Goal: Use online tool/utility: Utilize a website feature to perform a specific function

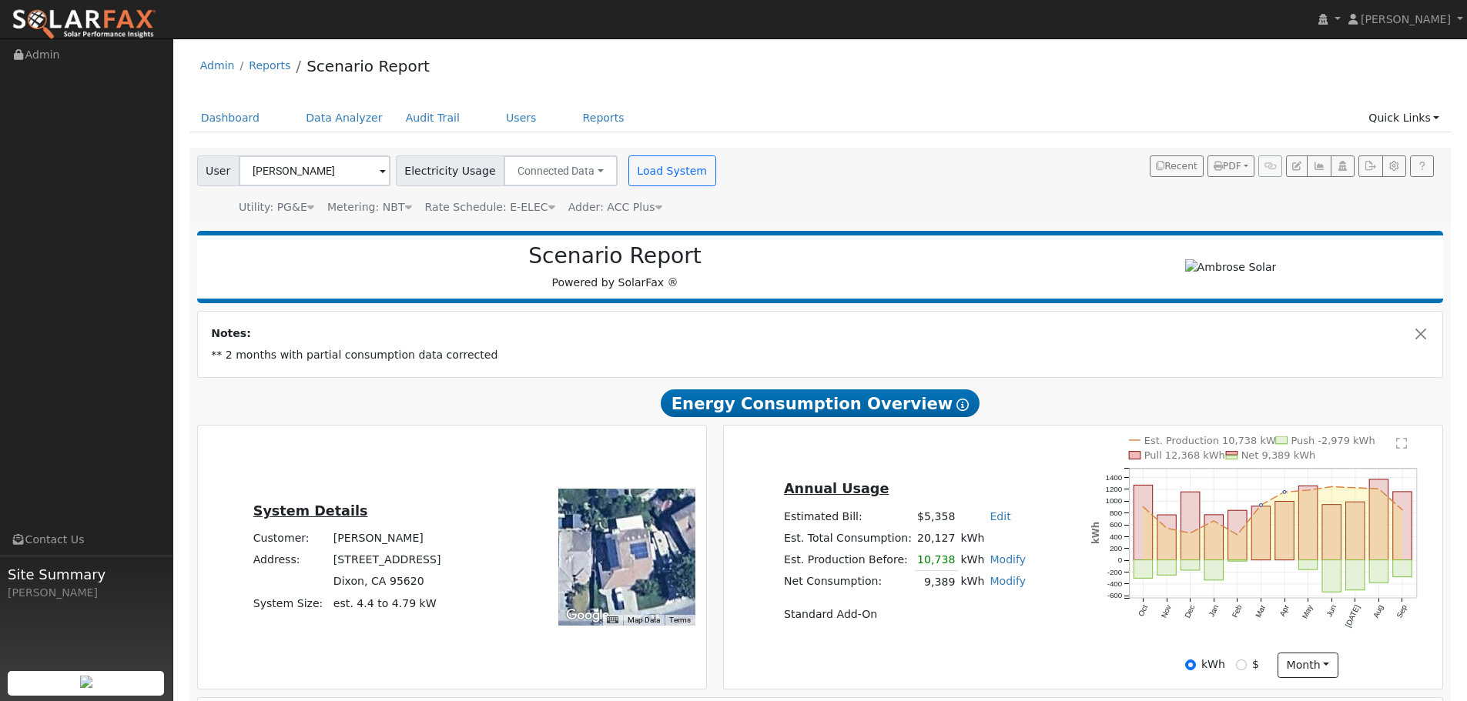
scroll to position [1160, 0]
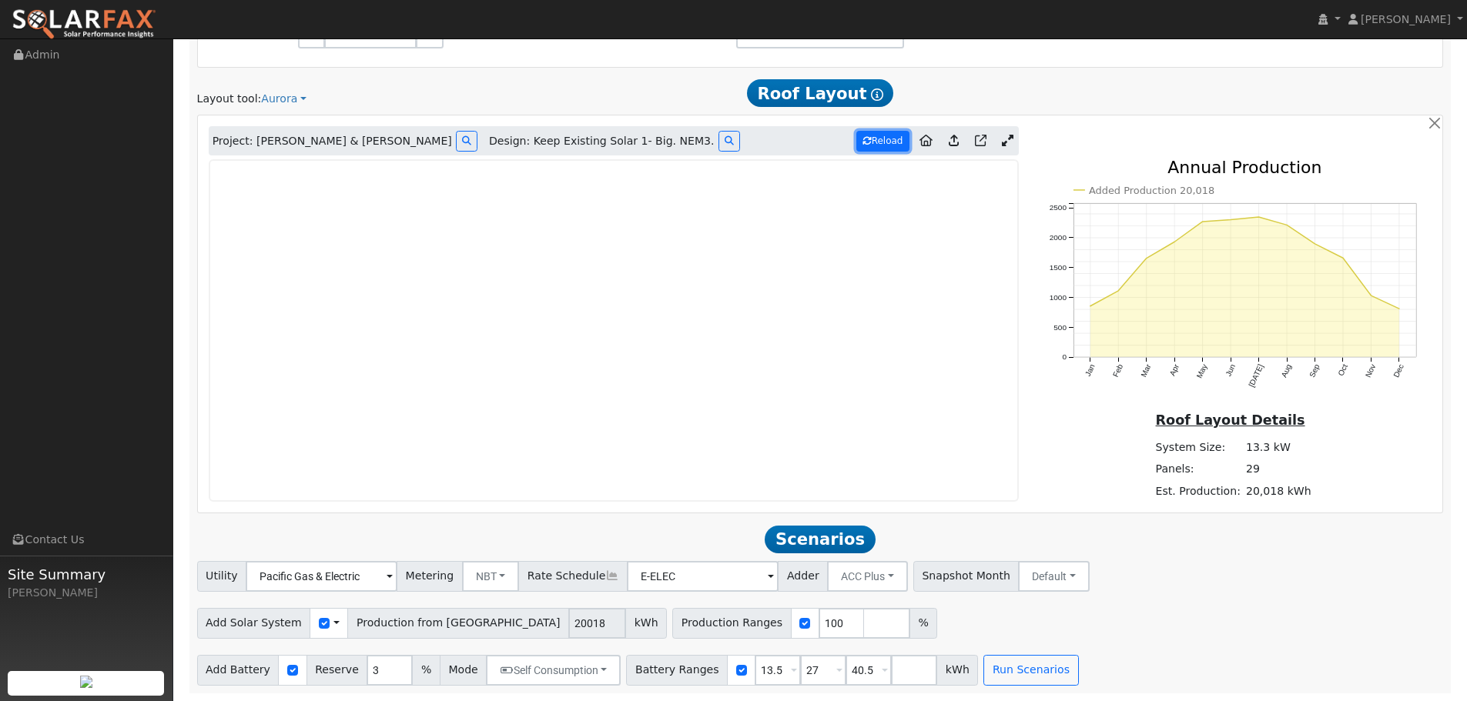
click at [885, 141] on button "Reload" at bounding box center [882, 141] width 53 height 21
click at [373, 669] on input "3" at bounding box center [389, 670] width 46 height 31
click at [387, 667] on input "4" at bounding box center [389, 670] width 46 height 31
click at [387, 667] on input "5" at bounding box center [389, 670] width 46 height 31
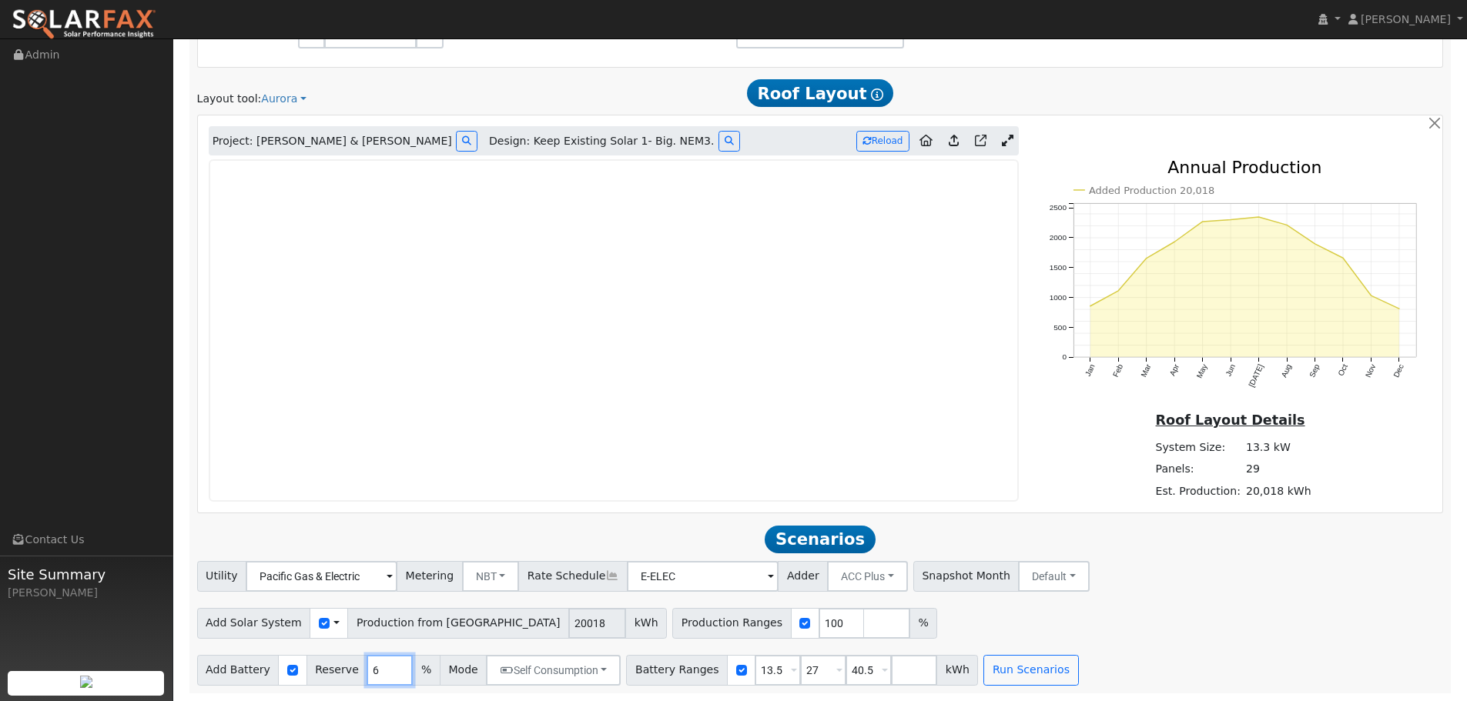
click at [387, 667] on input "6" at bounding box center [389, 670] width 46 height 31
click at [387, 667] on input "7" at bounding box center [389, 670] width 46 height 31
click at [387, 667] on input "8" at bounding box center [389, 670] width 46 height 31
click at [387, 667] on input "9" at bounding box center [389, 670] width 46 height 31
type input "10"
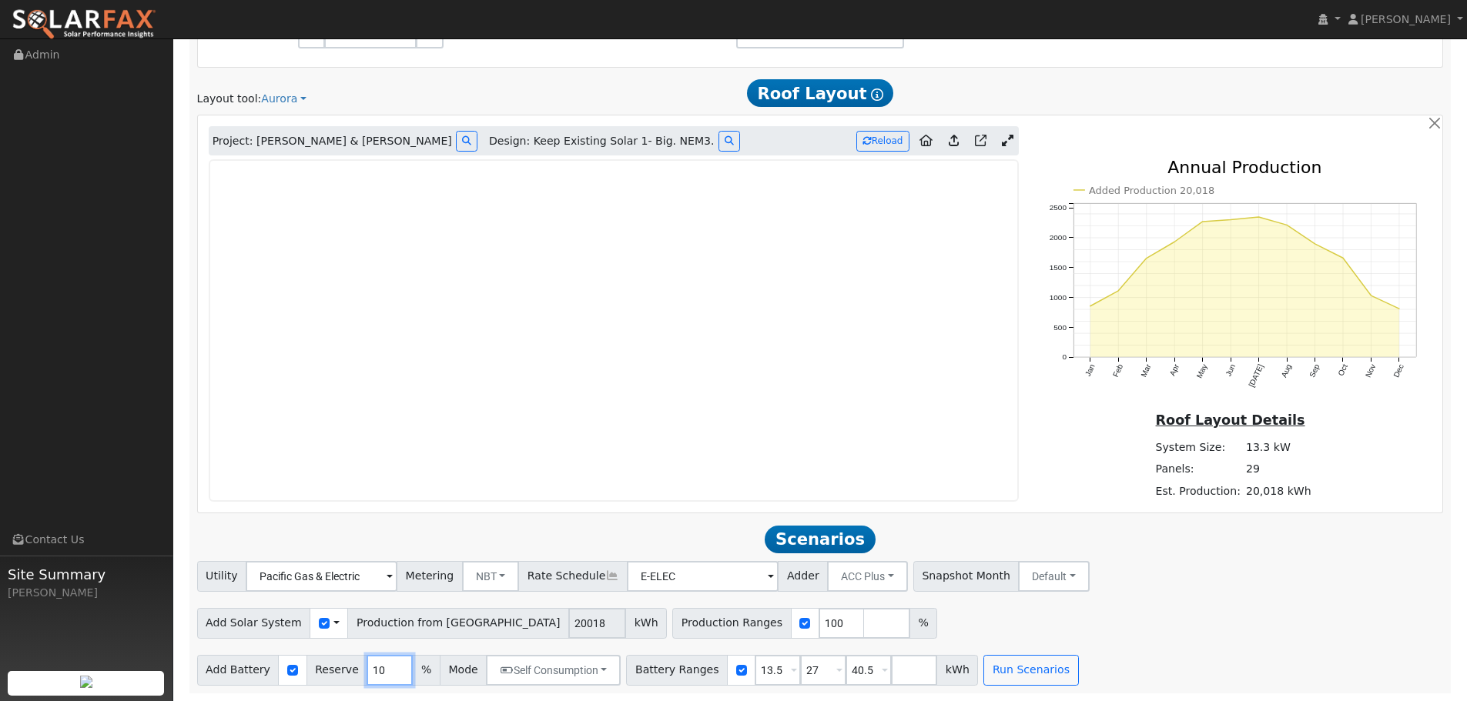
click at [387, 667] on input "10" at bounding box center [389, 670] width 46 height 31
click at [319, 620] on input "checkbox" at bounding box center [324, 623] width 11 height 11
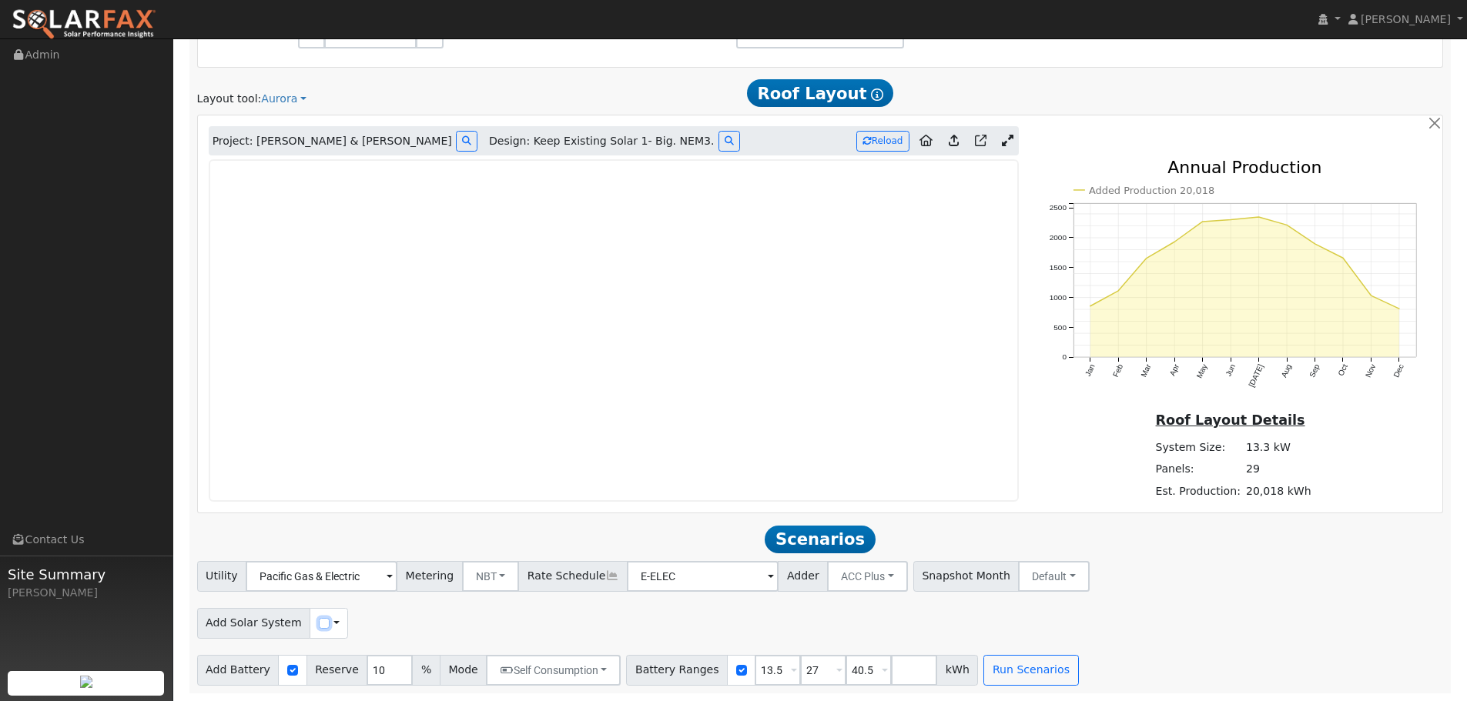
click at [319, 620] on input "checkbox" at bounding box center [324, 623] width 11 height 11
checkbox input "true"
click at [677, 616] on input "100" at bounding box center [695, 623] width 46 height 31
click at [675, 617] on input "101" at bounding box center [695, 623] width 46 height 31
click at [675, 620] on input "102" at bounding box center [695, 623] width 46 height 31
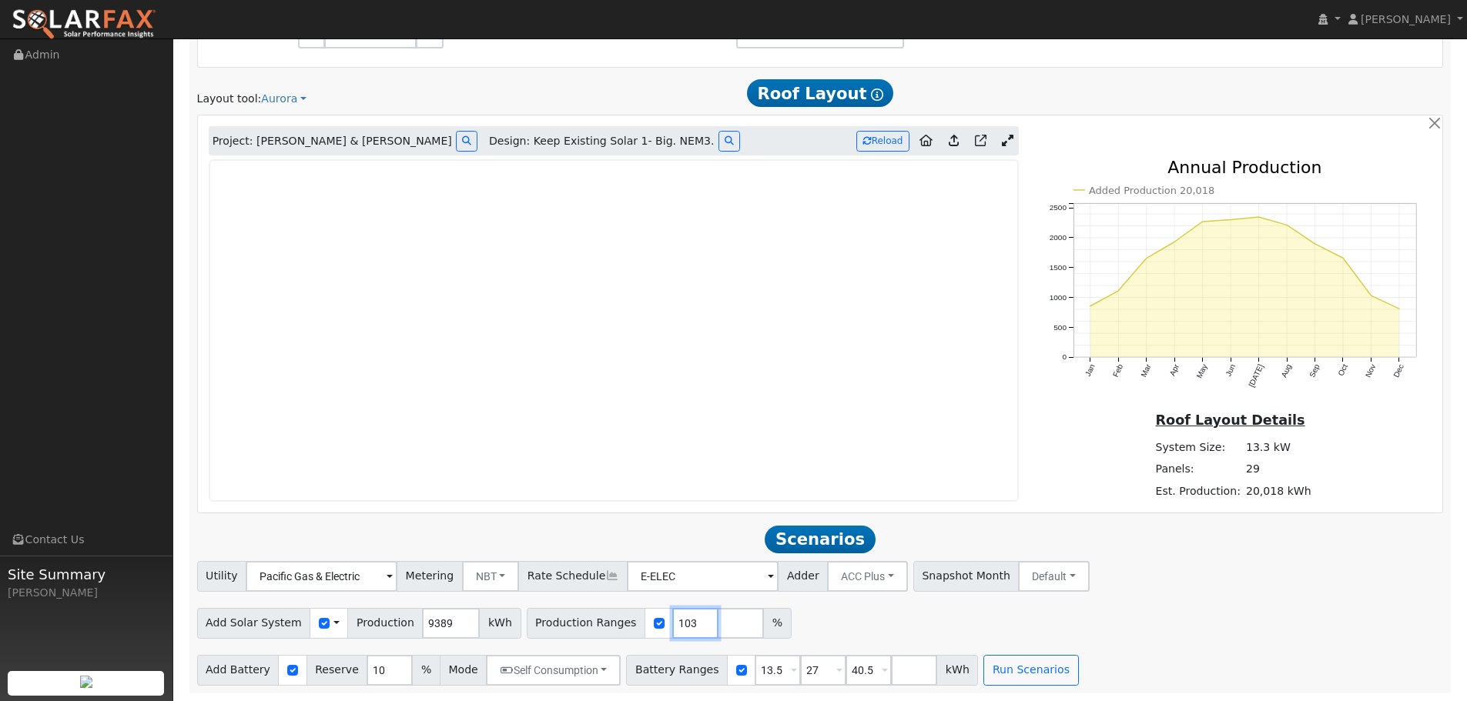
click at [675, 620] on input "103" at bounding box center [695, 623] width 46 height 31
click at [675, 620] on input "104" at bounding box center [695, 623] width 46 height 31
click at [675, 620] on input "105" at bounding box center [695, 623] width 46 height 31
click at [675, 620] on input "106" at bounding box center [695, 623] width 46 height 31
click at [675, 620] on input "107" at bounding box center [695, 623] width 46 height 31
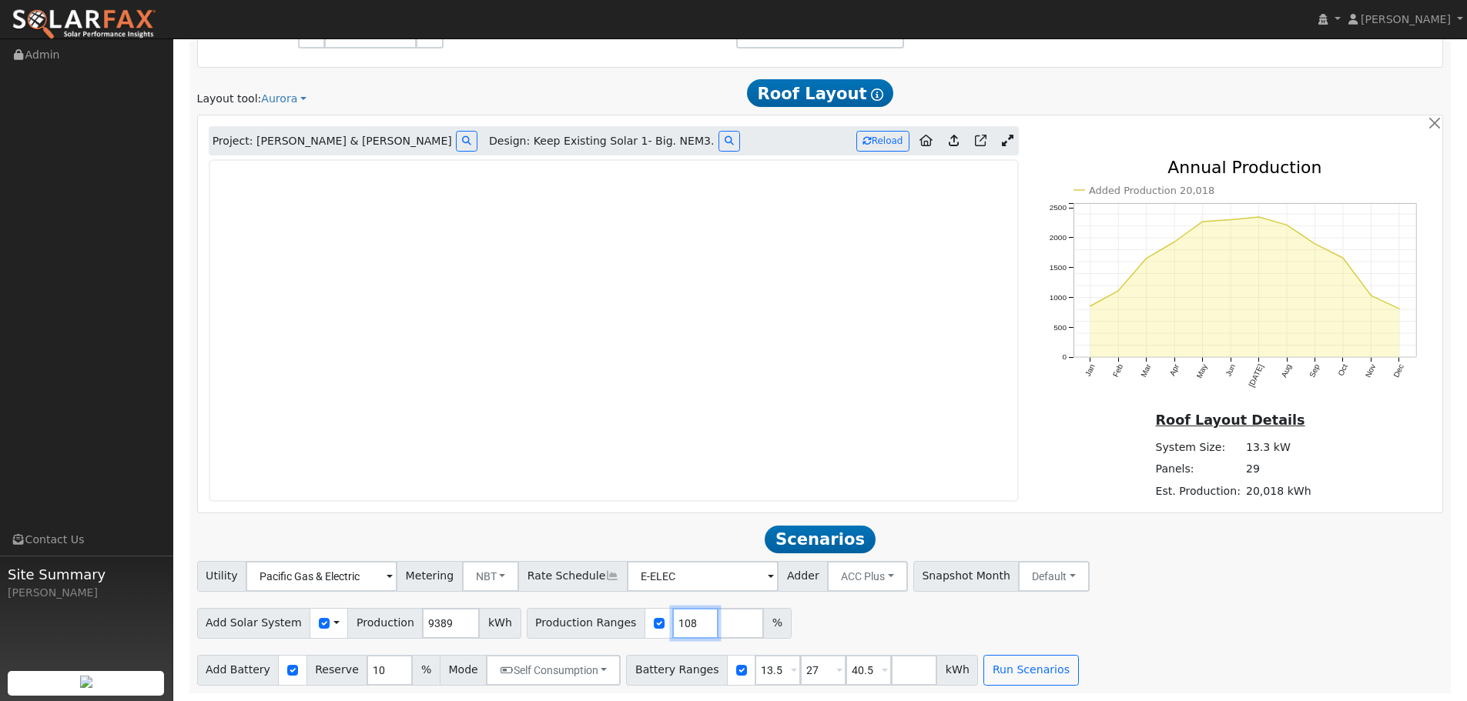
click at [675, 620] on input "108" at bounding box center [695, 623] width 46 height 31
click at [675, 620] on input "109" at bounding box center [695, 623] width 46 height 31
click at [675, 620] on input "110" at bounding box center [695, 623] width 46 height 31
click at [675, 620] on input "111" at bounding box center [695, 623] width 46 height 31
click at [675, 620] on input "112" at bounding box center [695, 623] width 46 height 31
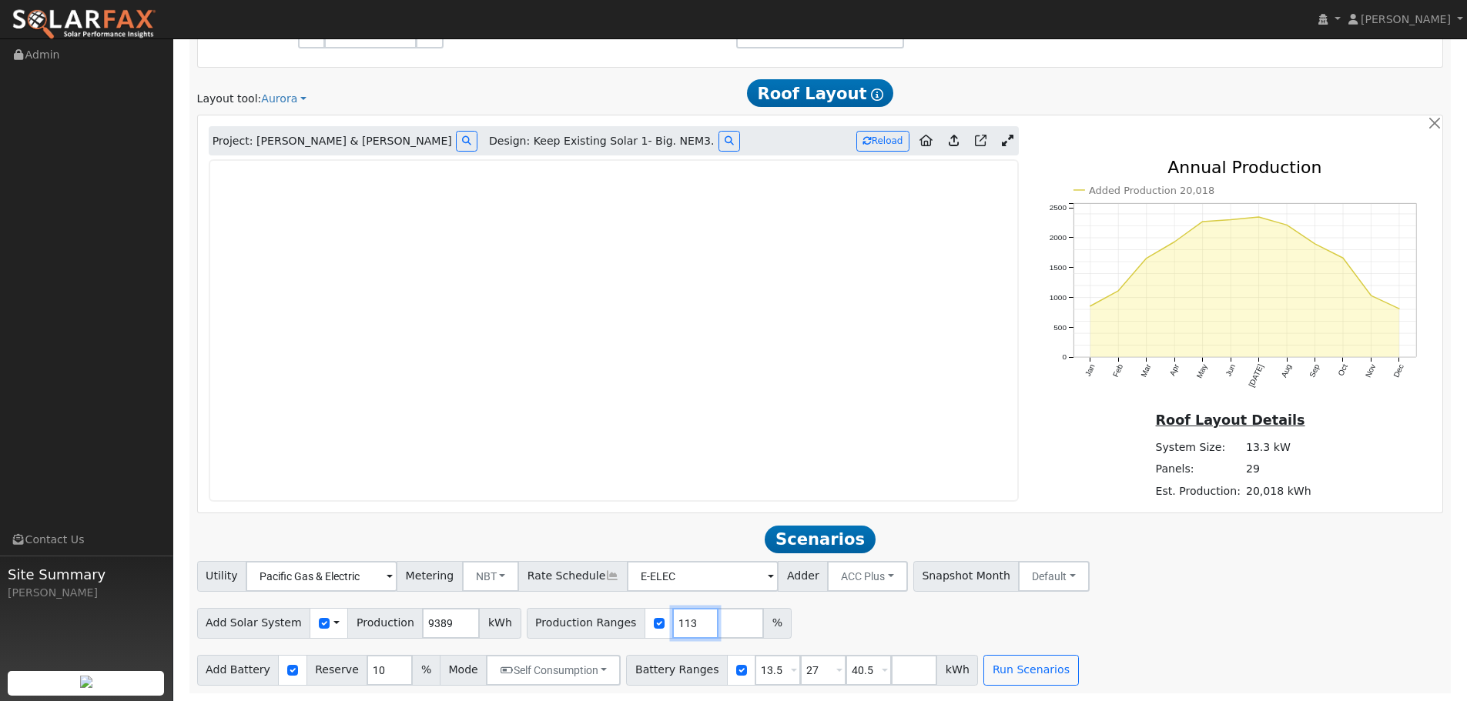
click at [675, 620] on input "113" at bounding box center [695, 623] width 46 height 31
click at [675, 620] on input "114" at bounding box center [695, 623] width 46 height 31
click at [675, 620] on input "115" at bounding box center [695, 623] width 46 height 31
click at [675, 620] on input "116" at bounding box center [695, 623] width 46 height 31
click at [675, 620] on input "117" at bounding box center [695, 623] width 46 height 31
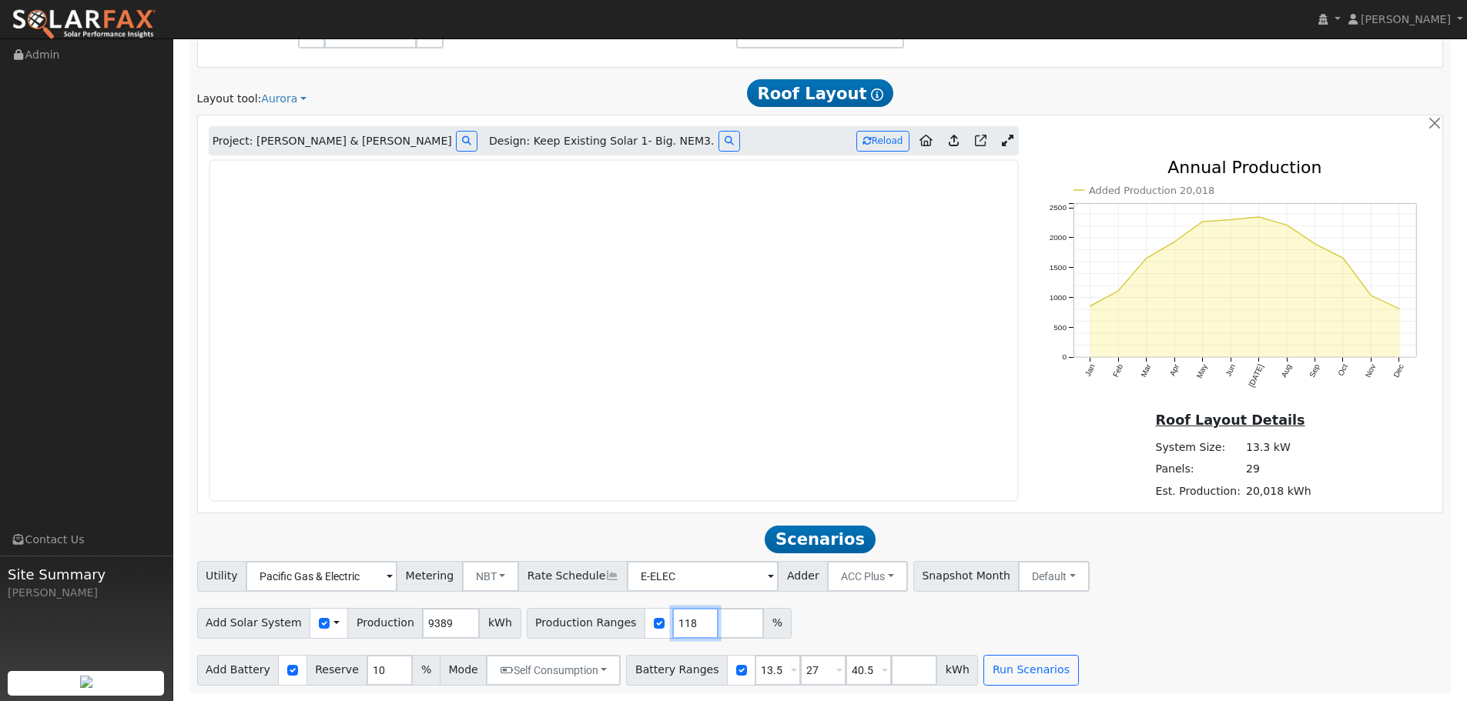
click at [675, 620] on input "118" at bounding box center [695, 623] width 46 height 31
click at [675, 620] on input "119" at bounding box center [695, 623] width 46 height 31
click at [675, 620] on input "120" at bounding box center [695, 623] width 46 height 31
click at [675, 620] on input "121" at bounding box center [695, 623] width 46 height 31
click at [675, 620] on input "122" at bounding box center [695, 623] width 46 height 31
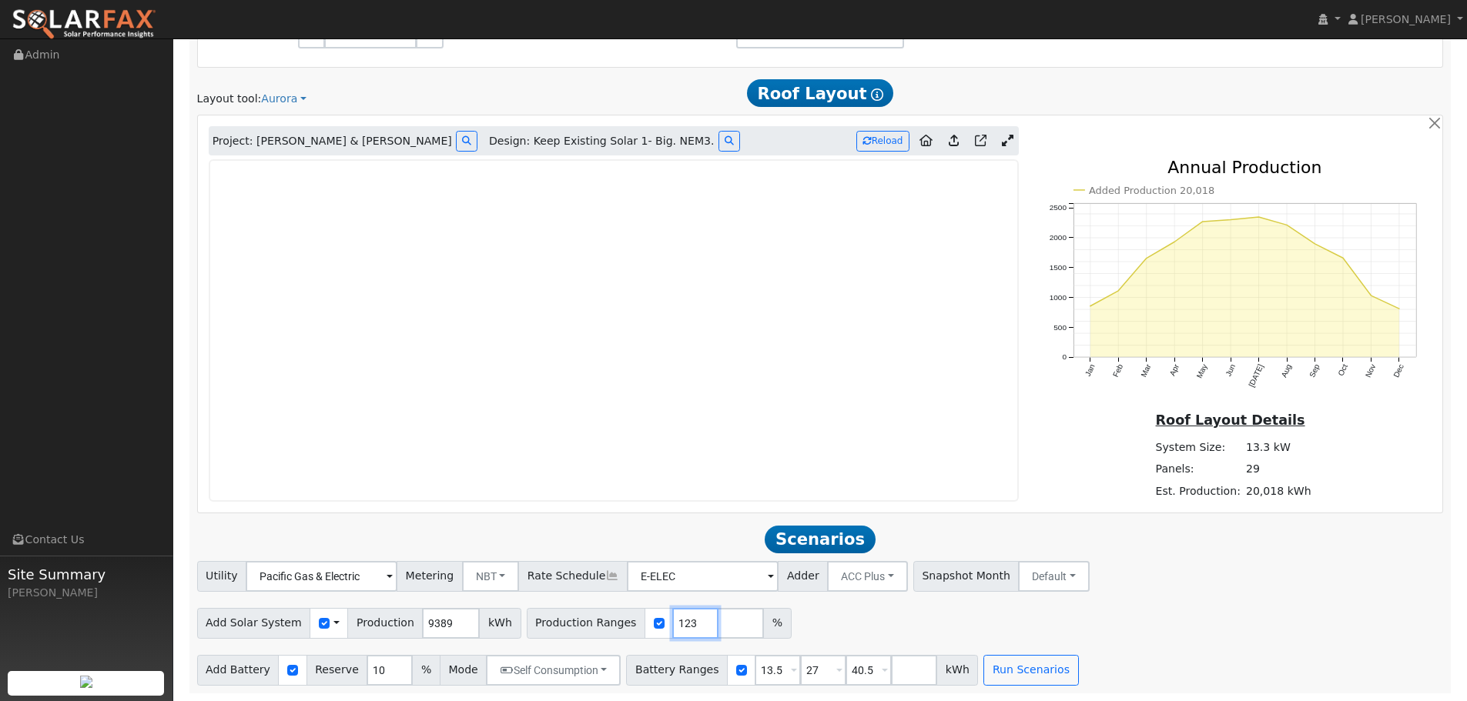
click at [675, 620] on input "123" at bounding box center [695, 623] width 46 height 31
click at [675, 620] on input "124" at bounding box center [695, 623] width 46 height 31
click at [675, 620] on input "125" at bounding box center [695, 623] width 46 height 31
click at [675, 620] on input "126" at bounding box center [695, 623] width 46 height 31
click at [675, 620] on input "127" at bounding box center [695, 623] width 46 height 31
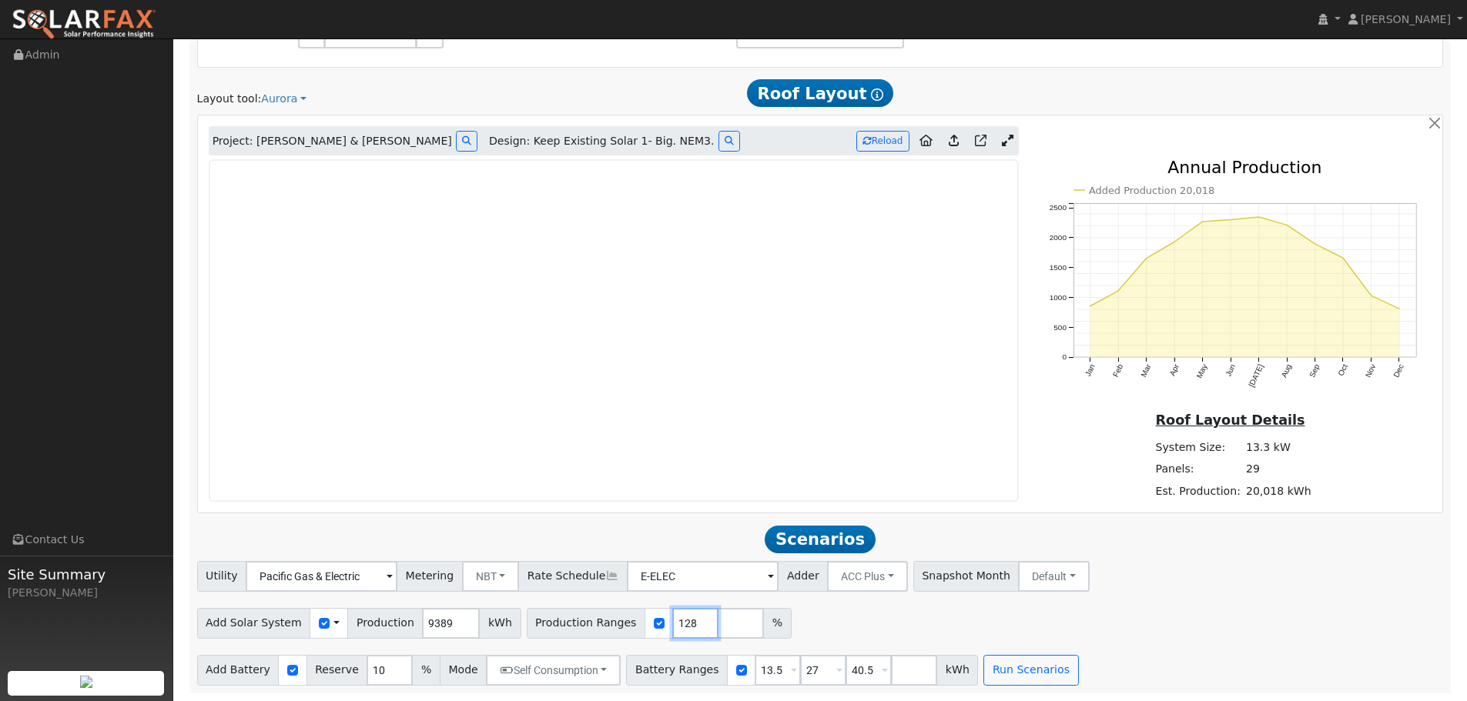
click at [675, 620] on input "128" at bounding box center [695, 623] width 46 height 31
click at [675, 620] on input "129" at bounding box center [695, 623] width 46 height 31
click at [675, 620] on input "130" at bounding box center [695, 623] width 46 height 31
click at [675, 620] on input "131" at bounding box center [695, 623] width 46 height 31
click at [675, 620] on input "132" at bounding box center [695, 623] width 46 height 31
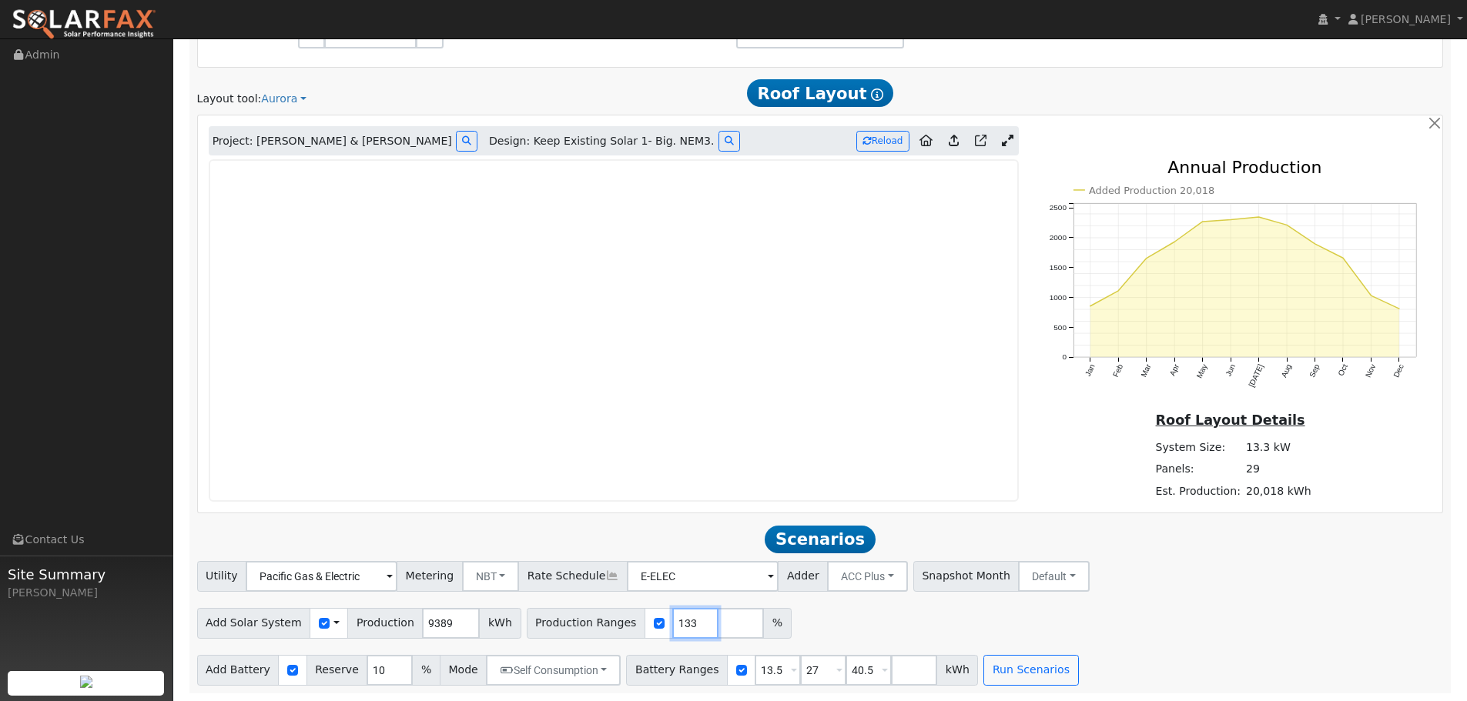
click at [675, 620] on input "133" at bounding box center [695, 623] width 46 height 31
click at [675, 620] on input "134" at bounding box center [695, 623] width 46 height 31
type input "135"
click at [675, 620] on input "135" at bounding box center [695, 623] width 46 height 31
click at [983, 667] on button "Run Scenarios" at bounding box center [1030, 670] width 95 height 31
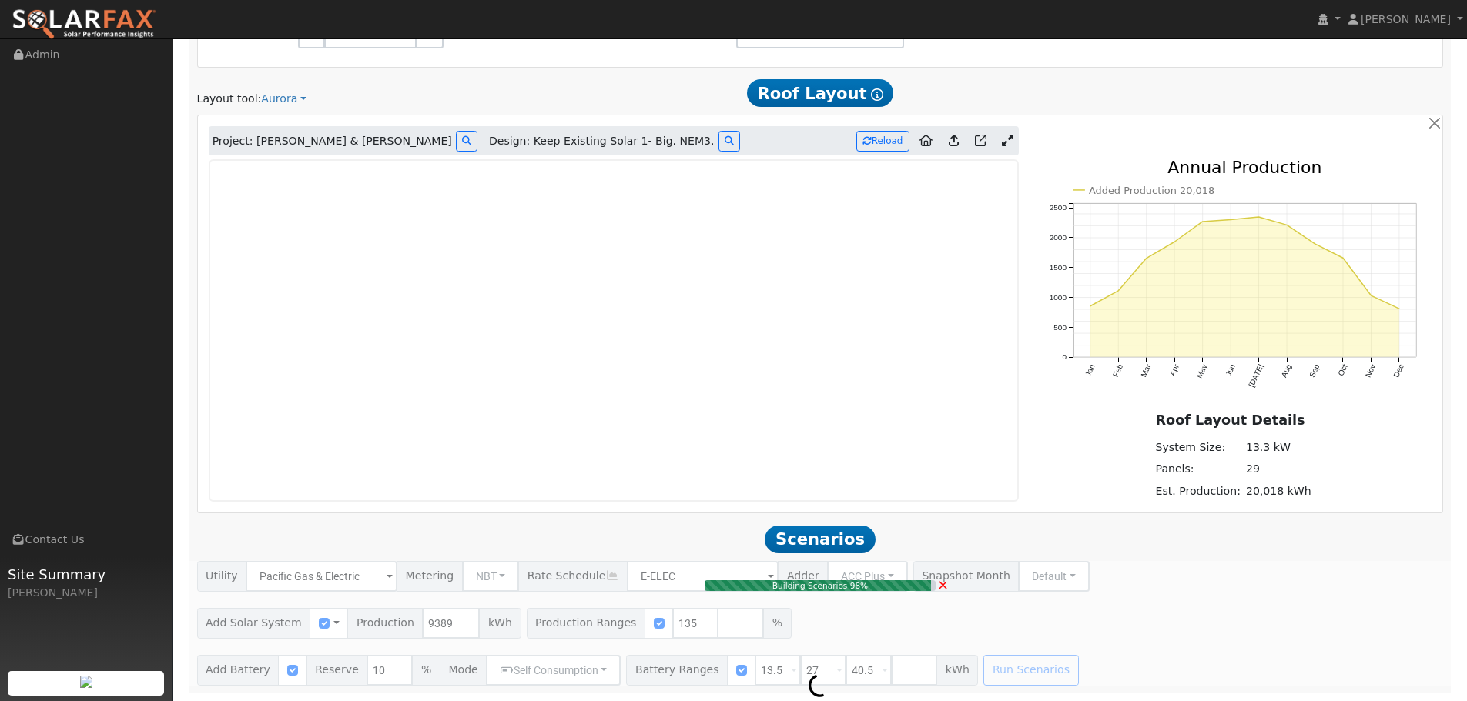
type input "8.4"
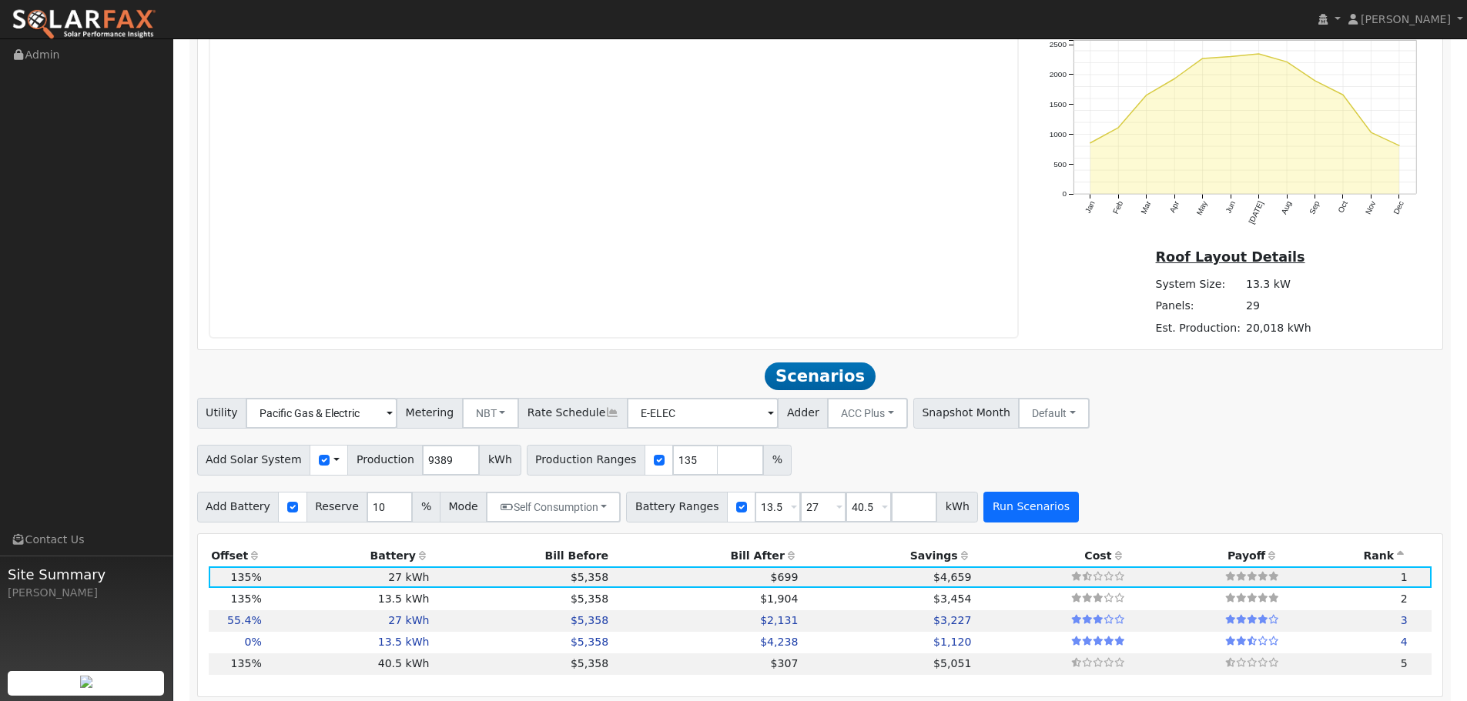
scroll to position [1176, 0]
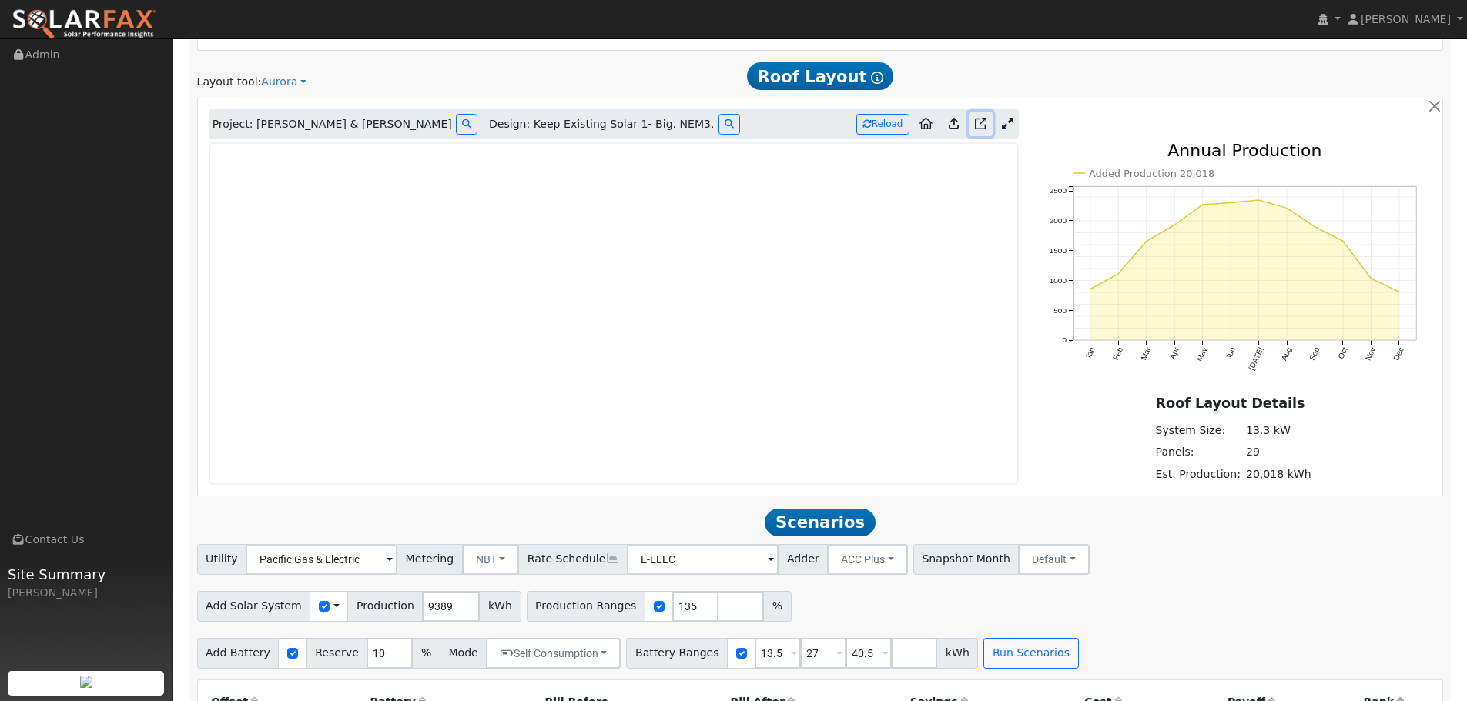
click at [980, 125] on icon at bounding box center [981, 124] width 12 height 12
click at [1012, 125] on icon at bounding box center [1008, 124] width 12 height 12
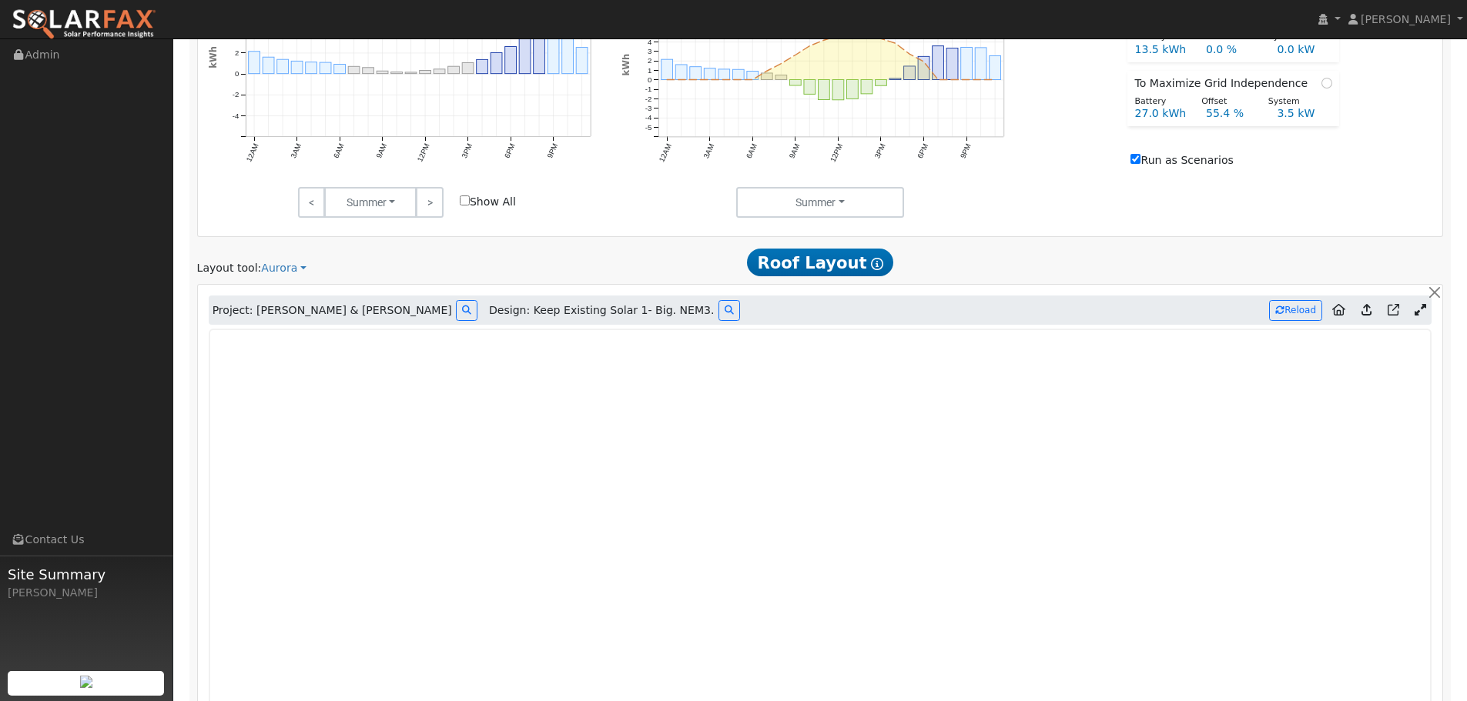
scroll to position [1101, 0]
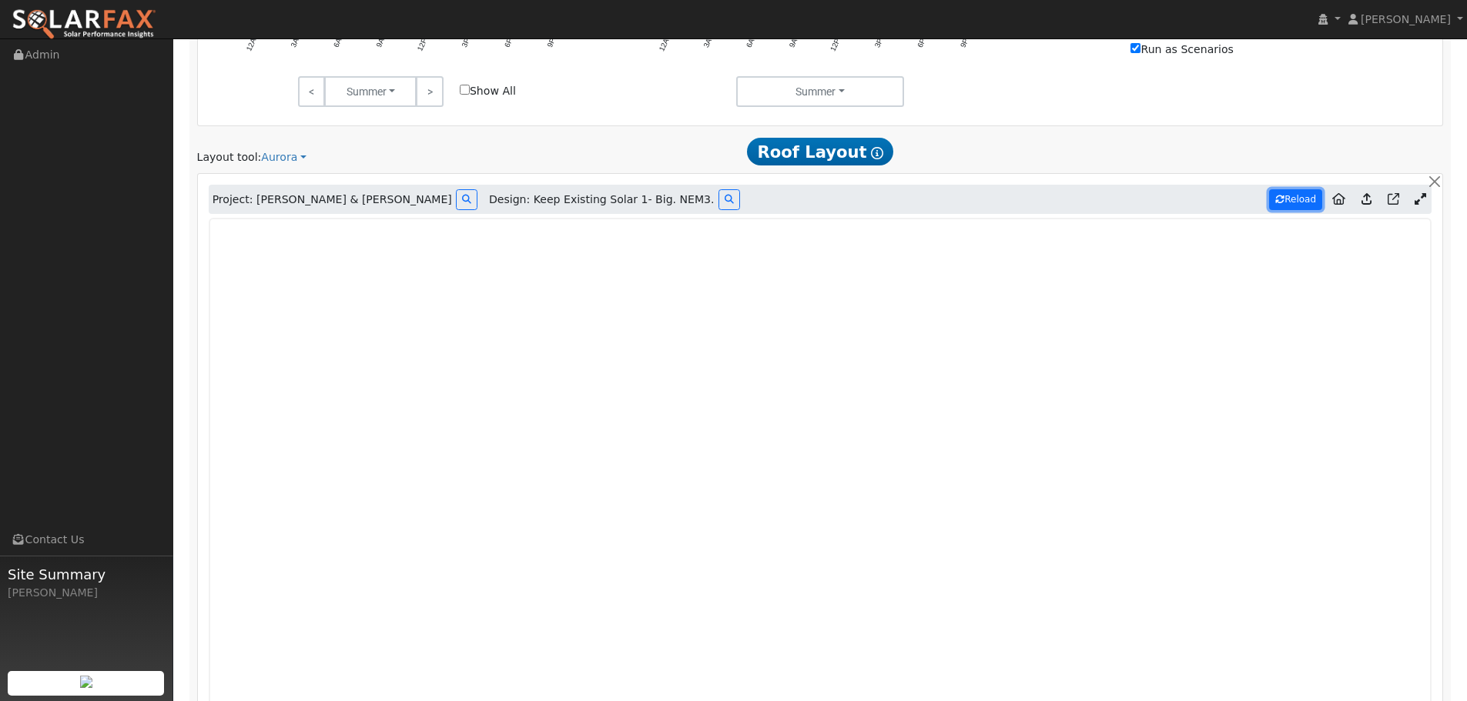
click at [1305, 198] on button "Reload" at bounding box center [1295, 199] width 53 height 21
type input "100"
type input "20018"
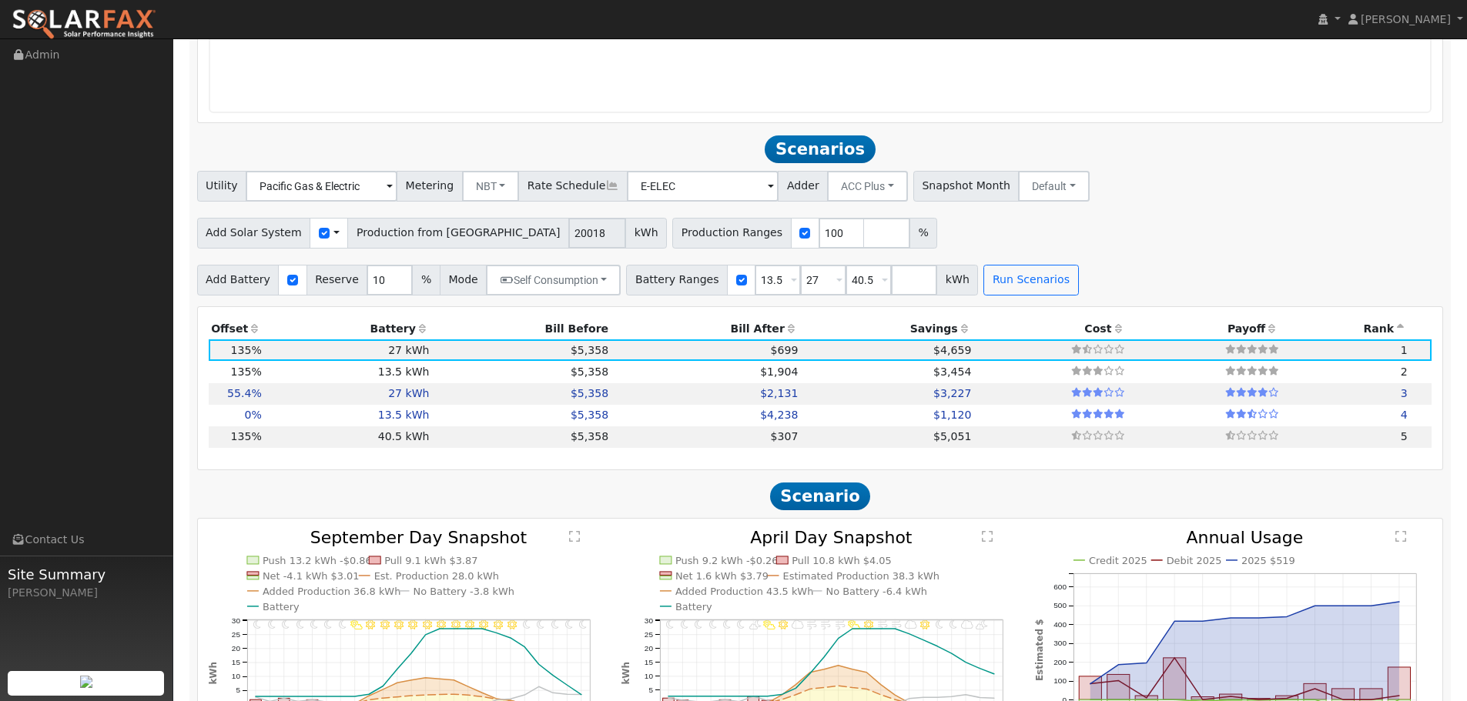
scroll to position [1871, 0]
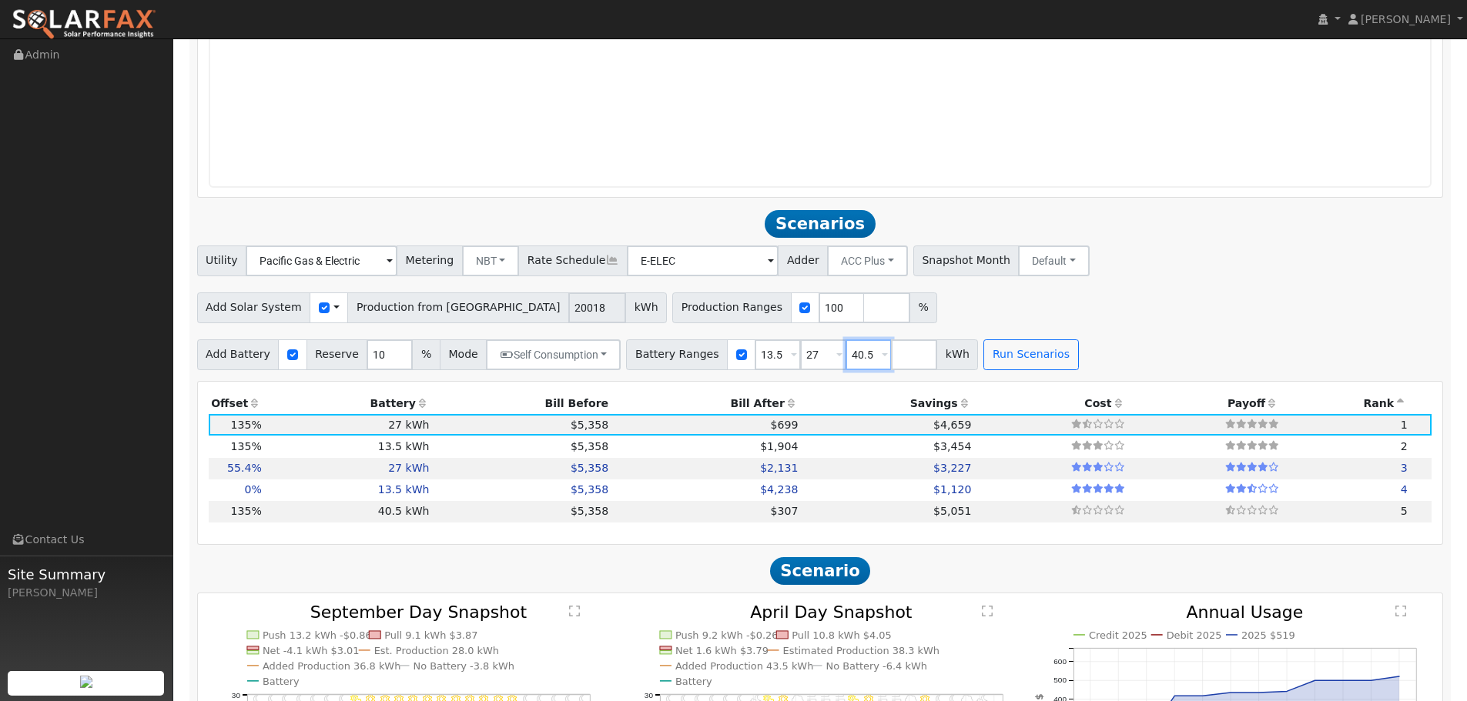
click at [845, 355] on input "40.5" at bounding box center [868, 355] width 46 height 31
click at [416, 408] on icon at bounding box center [423, 403] width 14 height 11
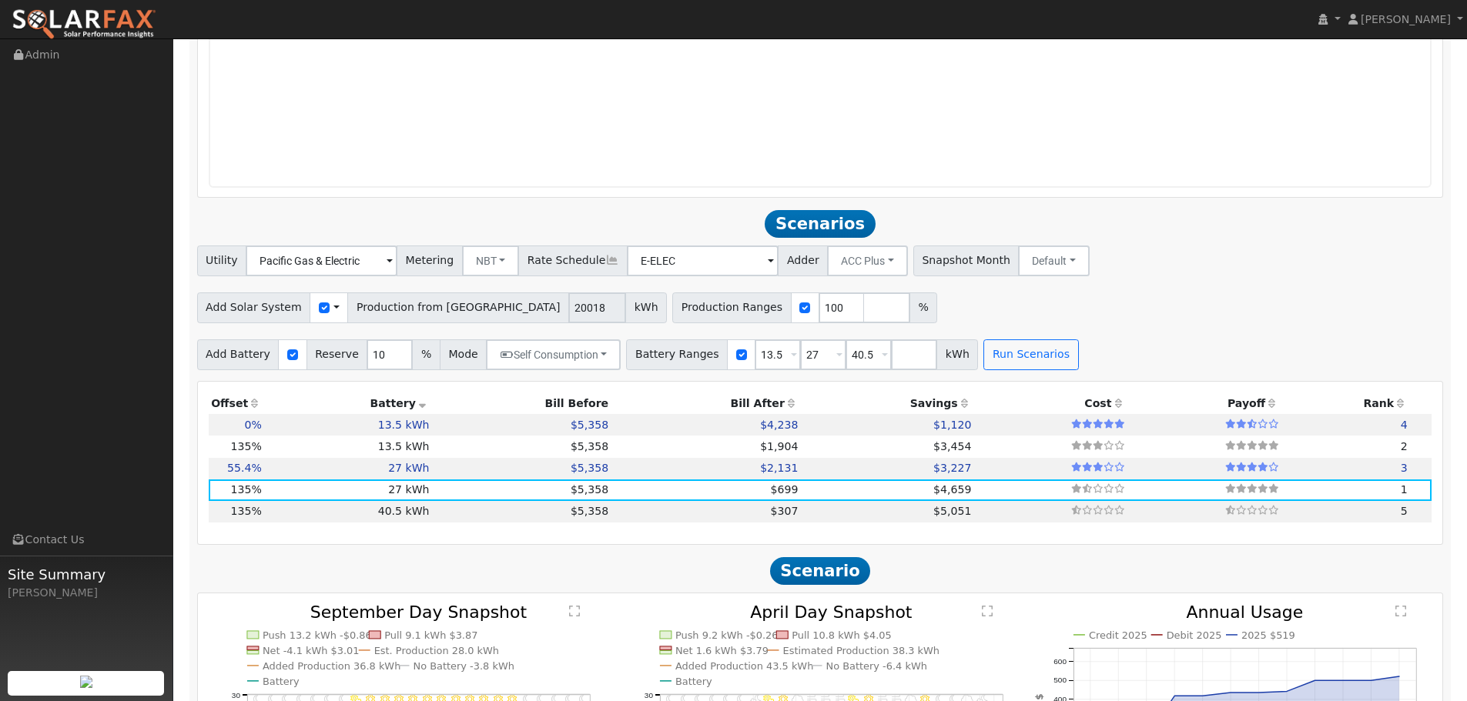
click at [403, 410] on th "Battery" at bounding box center [348, 404] width 168 height 22
